Goal: Task Accomplishment & Management: Complete application form

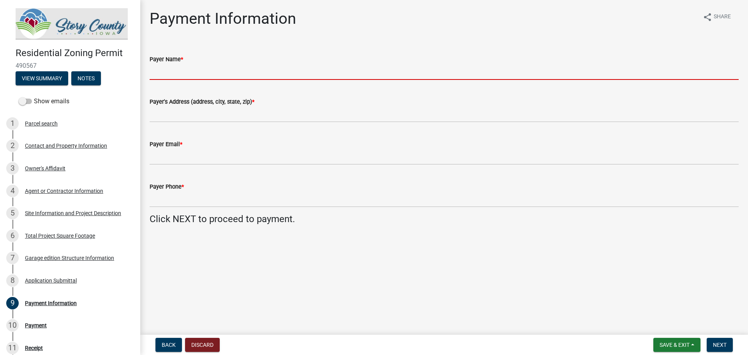
click at [202, 71] on input "Payer Name *" at bounding box center [444, 72] width 589 height 16
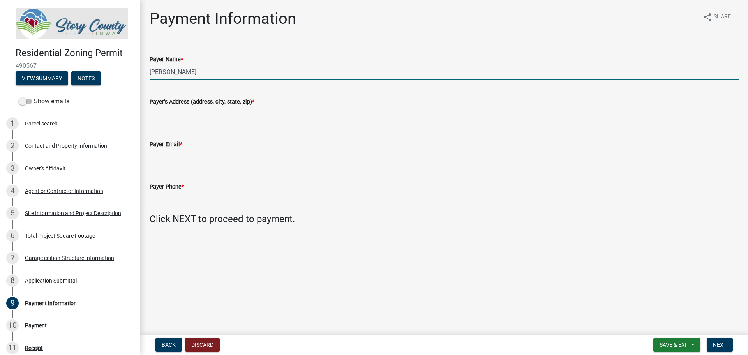
type input "Jill Anderson"
click at [198, 106] on div "Payer's Address (address, city, state, zip) *" at bounding box center [444, 101] width 589 height 9
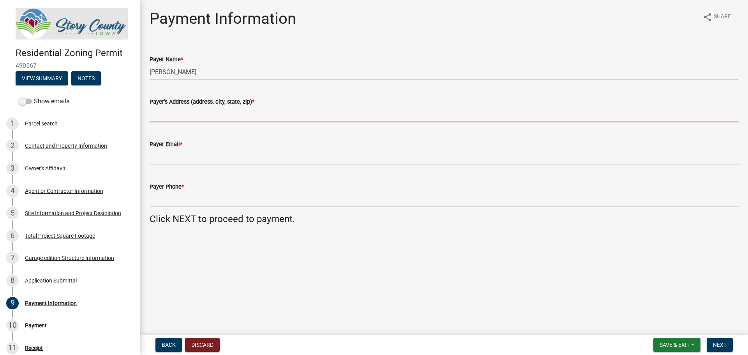
click at [196, 118] on input "Payer's Address (address, city, state, zip) *" at bounding box center [444, 114] width 589 height 16
type input "Ames"
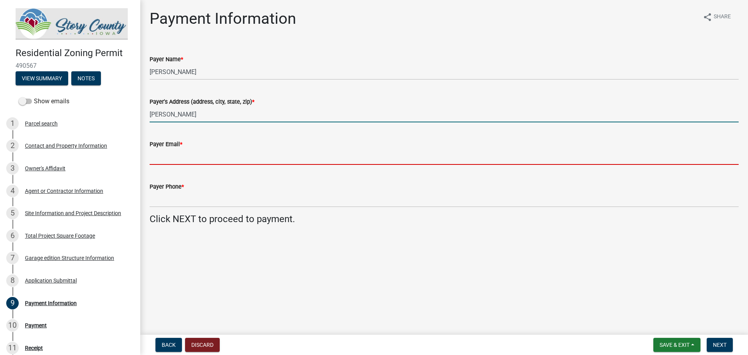
type input "jill.anderson@hunziker.com"
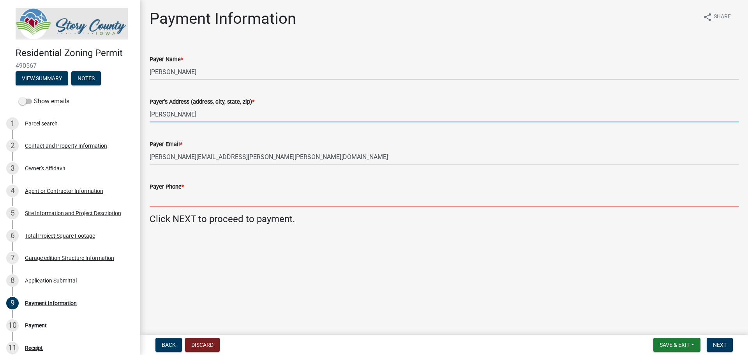
type input "5152908629"
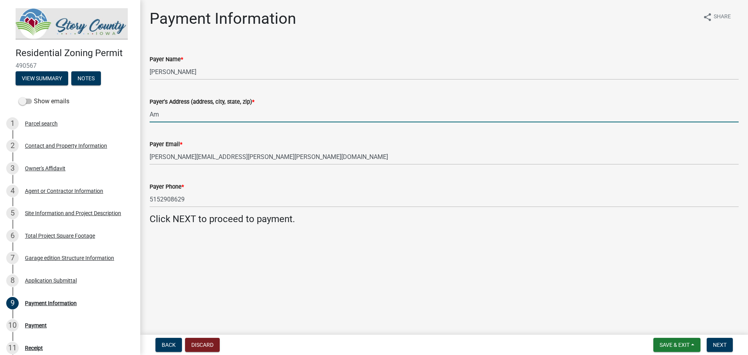
type input "A"
type input "105 S. 16th Street, Ames, IA 50010"
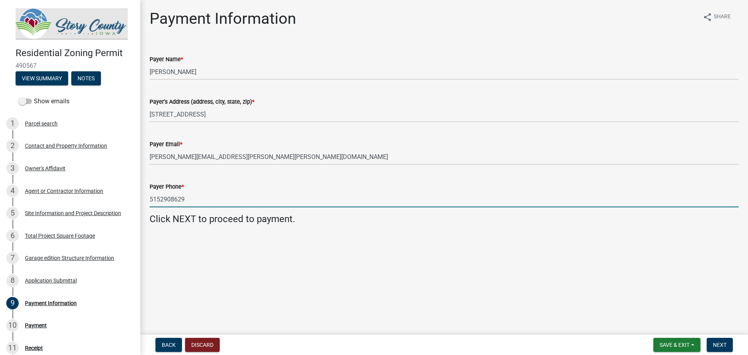
drag, startPoint x: 187, startPoint y: 198, endPoint x: 164, endPoint y: 197, distance: 22.2
click at [164, 197] on input "5152908629" at bounding box center [444, 199] width 589 height 16
click at [339, 206] on input "5152398693" at bounding box center [444, 199] width 589 height 16
type input "5152398693"
click at [368, 254] on main "Payment Information share Share Payer Name * Jill Anderson Payer's Address (add…" at bounding box center [444, 166] width 608 height 332
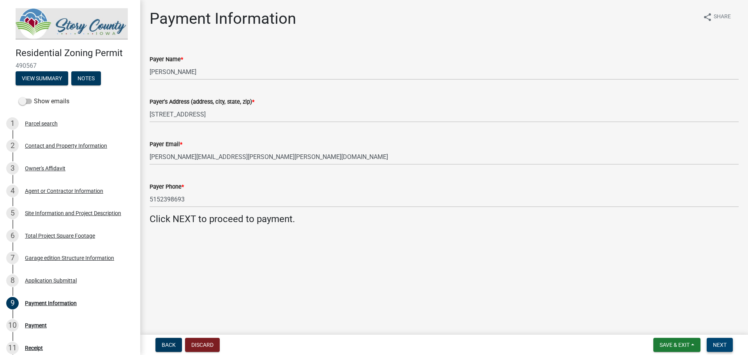
click at [721, 346] on span "Next" at bounding box center [720, 345] width 14 height 6
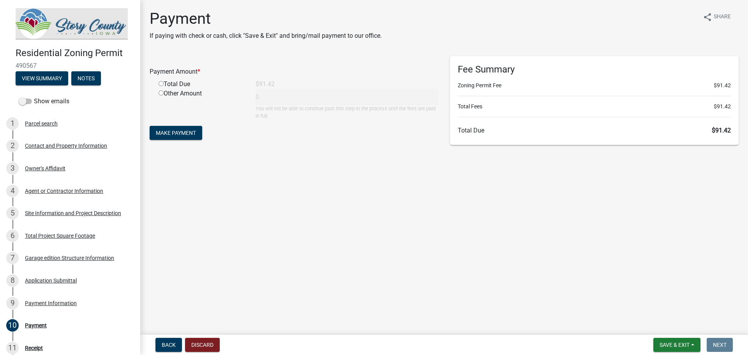
click at [160, 84] on input "radio" at bounding box center [161, 83] width 5 height 5
radio input "true"
type input "91.42"
click at [184, 138] on button "Make Payment" at bounding box center [176, 133] width 53 height 14
